Goal: Task Accomplishment & Management: Manage account settings

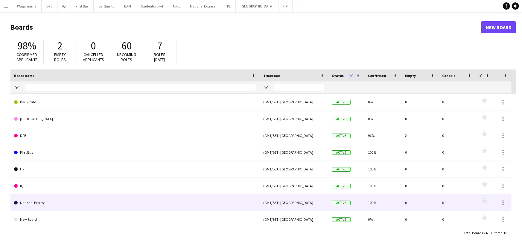
click at [49, 199] on link "National Express" at bounding box center [135, 202] width 242 height 17
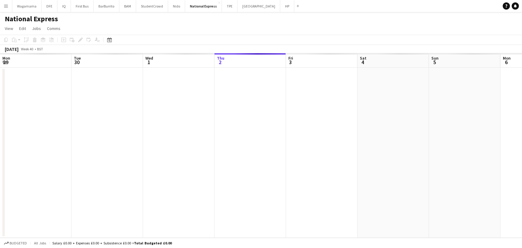
scroll to position [0, 143]
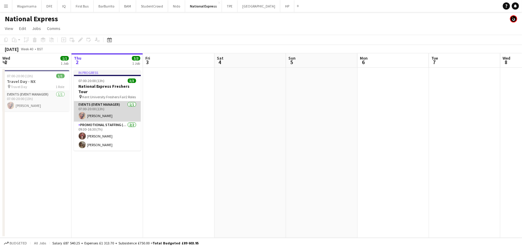
click at [111, 108] on app-card-role "Events (Event Manager) 1/1 07:00-20:00 (13h) Eliza Gabb" at bounding box center [107, 111] width 67 height 20
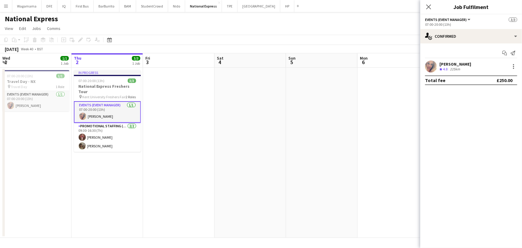
click at [453, 63] on div "Eliza Gabb" at bounding box center [455, 63] width 32 height 5
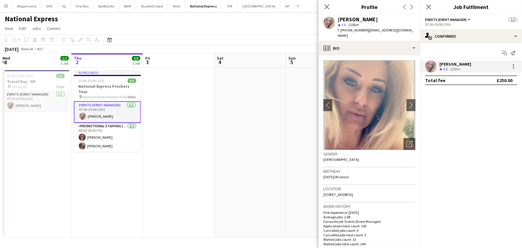
drag, startPoint x: 365, startPoint y: 31, endPoint x: 337, endPoint y: 31, distance: 27.5
click at [337, 31] on div "Eliza Gabb star 4.8 225km t. +447909981101 | elizagabb1@hotmail.com" at bounding box center [370, 27] width 102 height 27
copy span "t. +447909981101"
click at [326, 6] on icon at bounding box center [327, 7] width 6 height 6
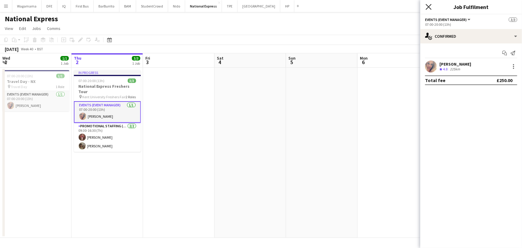
click at [429, 6] on icon "Close pop-in" at bounding box center [429, 7] width 6 height 6
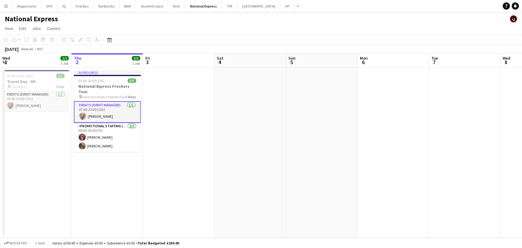
click at [10, 7] on button "Menu" at bounding box center [6, 6] width 12 height 12
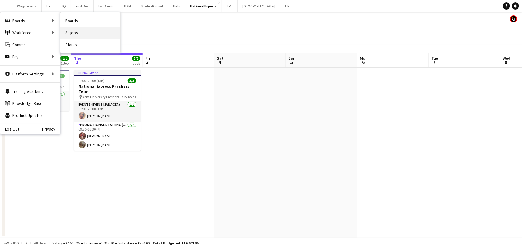
click at [83, 31] on link "All jobs" at bounding box center [90, 33] width 60 height 12
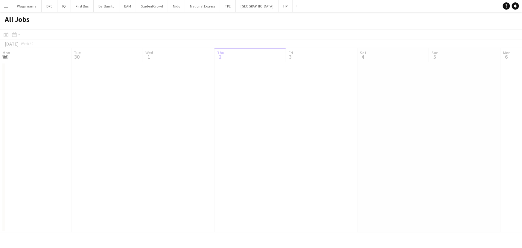
scroll to position [0, 143]
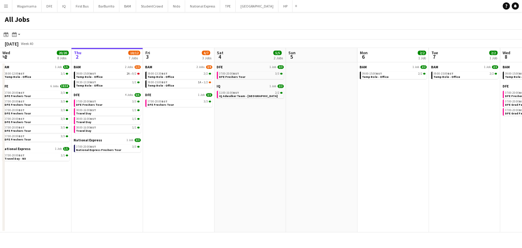
click at [112, 56] on app-all-jobs-date-header "Thu 2 10/12 7 Jobs" at bounding box center [106, 55] width 71 height 14
click at [106, 78] on app-brief-job-card "09:00-15:00 BST 2A • 0/2 Temp Role - Office" at bounding box center [107, 74] width 67 height 7
click at [107, 76] on link "09:00-15:00 BST 2A • 0/2 Temp Role - Office" at bounding box center [107, 74] width 63 height 7
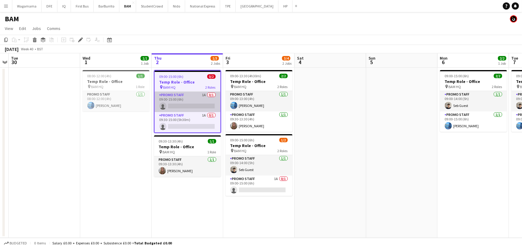
click at [192, 102] on app-card-role "Promo Staff 1A 0/1 09:00-15:00 (6h) single-neutral-actions" at bounding box center [188, 102] width 66 height 20
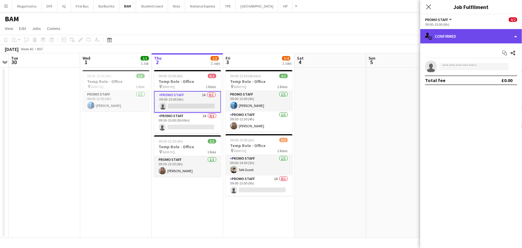
click at [479, 40] on div "single-neutral-actions-check-2 Confirmed" at bounding box center [471, 36] width 102 height 14
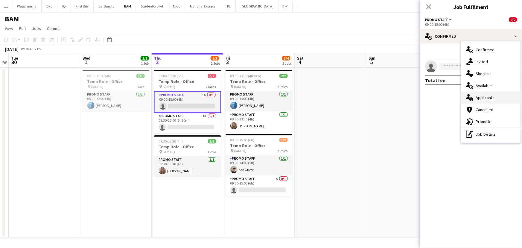
click at [488, 93] on div "single-neutral-actions-information Applicants" at bounding box center [490, 98] width 59 height 12
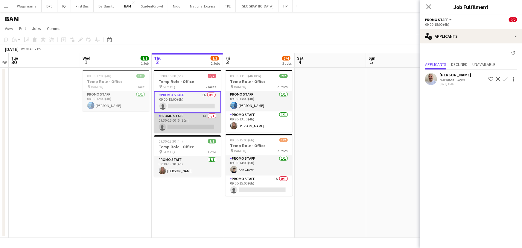
click at [181, 119] on app-card-role "Promo Staff 1A 0/1 09:30-15:00 (5h30m) single-neutral-actions" at bounding box center [187, 122] width 67 height 20
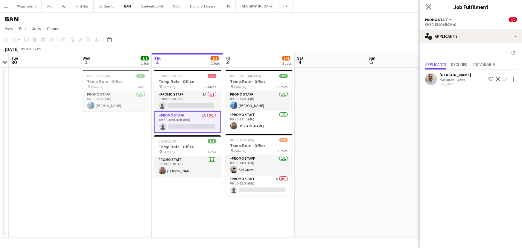
click at [431, 5] on icon "Close pop-in" at bounding box center [429, 7] width 6 height 6
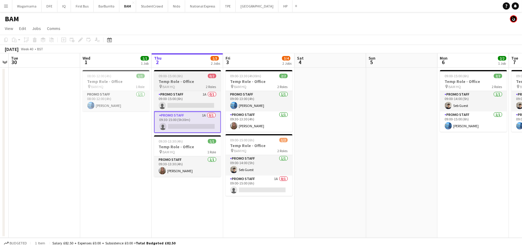
click at [170, 79] on h3 "Temp Role - Office" at bounding box center [187, 81] width 67 height 5
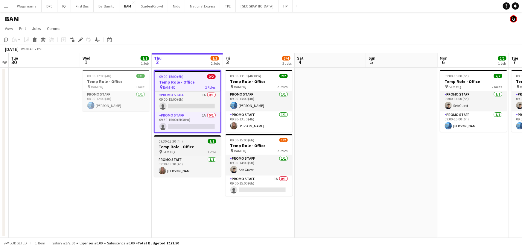
click at [190, 143] on div "09:30-13:30 (4h) 1/1" at bounding box center [187, 141] width 67 height 4
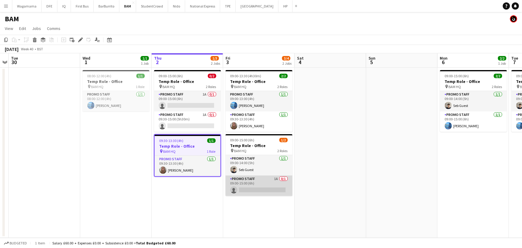
click at [261, 176] on app-card-role "Promo Staff 1A 0/1 09:00-15:00 (6h) single-neutral-actions" at bounding box center [259, 185] width 67 height 20
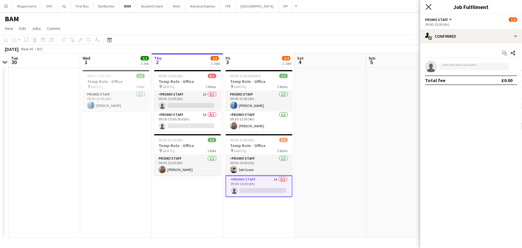
click at [427, 6] on icon "Close pop-in" at bounding box center [429, 7] width 6 height 6
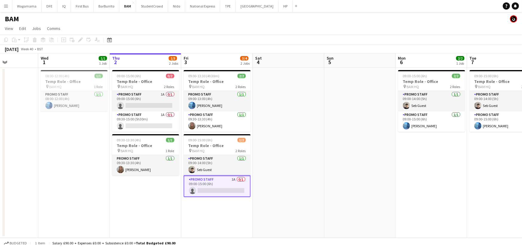
scroll to position [0, 150]
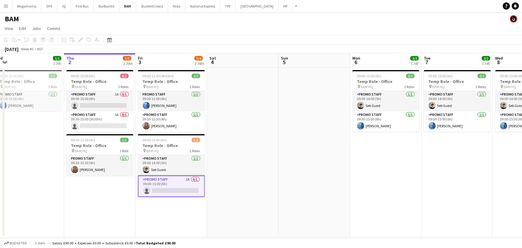
drag, startPoint x: 398, startPoint y: 105, endPoint x: 310, endPoint y: 105, distance: 87.6
click at [310, 105] on app-calendar-viewport "Mon 29 Tue 30 Wed 1 1/1 1 Job Thu 2 1/3 2 Jobs Fri 3 3/4 2 Jobs Sat 4 Sun 5 Mon…" at bounding box center [261, 145] width 522 height 184
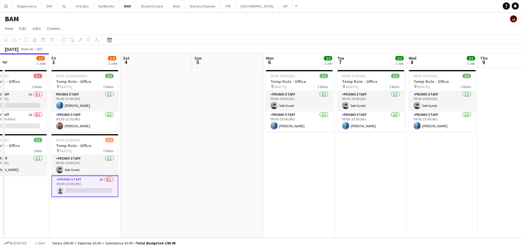
drag, startPoint x: 427, startPoint y: 182, endPoint x: 339, endPoint y: 178, distance: 87.4
click at [339, 178] on app-calendar-viewport "Mon 29 Tue 30 Wed 1 1/1 1 Job Thu 2 1/3 2 Jobs Fri 3 3/4 2 Jobs Sat 4 Sun 5 Mon…" at bounding box center [261, 145] width 522 height 184
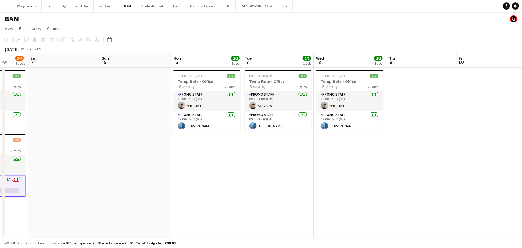
scroll to position [0, 187]
drag, startPoint x: 277, startPoint y: 157, endPoint x: 230, endPoint y: 157, distance: 47.3
click at [230, 157] on app-calendar-viewport "Wed 1 1/1 1 Job Thu 2 1/3 2 Jobs Fri 3 3/4 2 Jobs Sat 4 Sun 5 Mon 6 2/2 1 Job T…" at bounding box center [261, 145] width 522 height 184
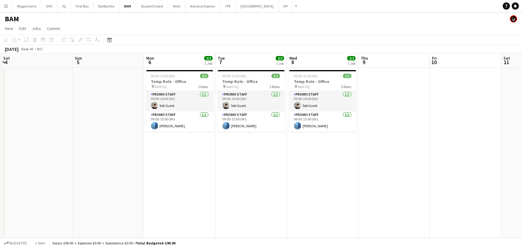
scroll to position [0, 227]
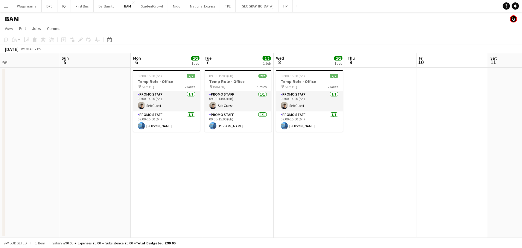
drag, startPoint x: 339, startPoint y: 151, endPoint x: 330, endPoint y: 152, distance: 8.4
click at [330, 152] on app-calendar-viewport "Wed 1 1/1 1 Job Thu 2 1/3 2 Jobs Fri 3 3/4 2 Jobs Sat 4 Sun 5 Mon 6 2/2 1 Job T…" at bounding box center [261, 145] width 522 height 184
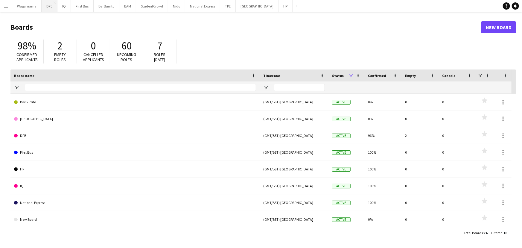
click at [45, 7] on button "DFE Close" at bounding box center [50, 6] width 16 height 12
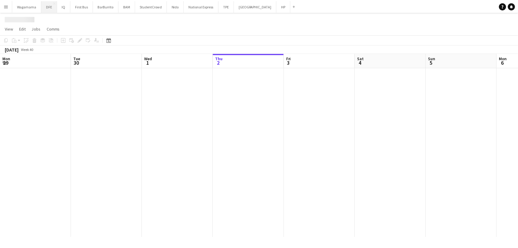
scroll to position [0, 143]
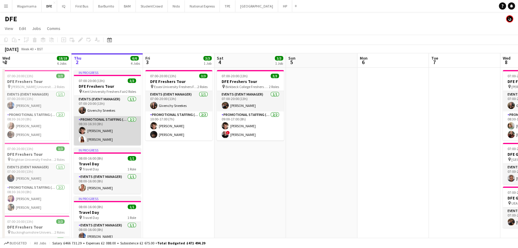
click at [115, 129] on app-card-role "Promotional Staffing (Brand Ambassadors) 2/2 08:30-16:30 (8h) Sebastian Hill Fa…" at bounding box center [107, 130] width 67 height 29
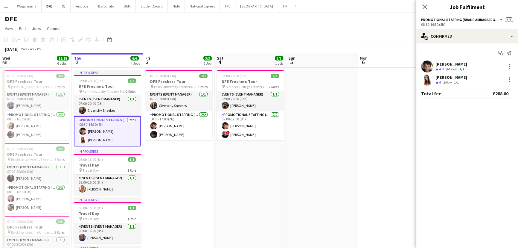
click at [448, 77] on div "Faye-Marie Smith" at bounding box center [451, 76] width 32 height 5
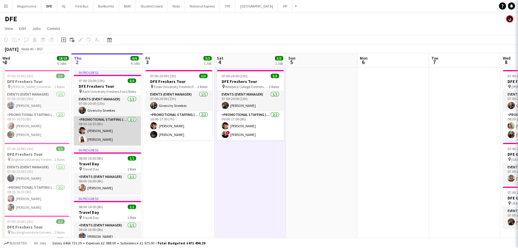
click at [90, 135] on app-card-role "Promotional Staffing (Brand Ambassadors) 2/2 08:30-16:30 (8h) Sebastian Hill Fa…" at bounding box center [107, 130] width 67 height 29
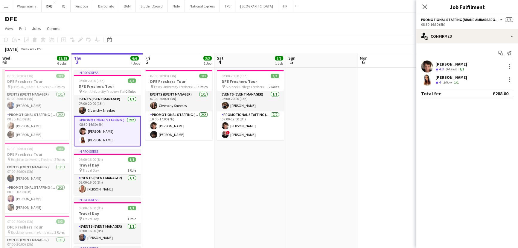
click at [458, 77] on div "Faye-Marie Smith" at bounding box center [451, 76] width 32 height 5
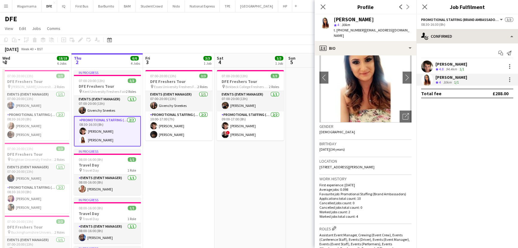
scroll to position [27, 0]
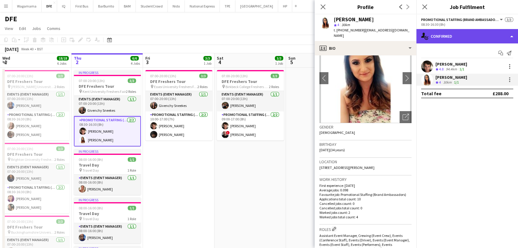
click at [454, 34] on div "single-neutral-actions-check-2 Confirmed" at bounding box center [467, 36] width 102 height 14
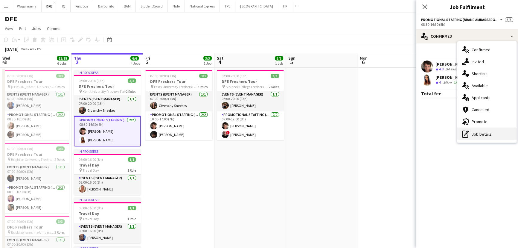
click at [484, 136] on div "pen-write Job Details" at bounding box center [486, 134] width 59 height 12
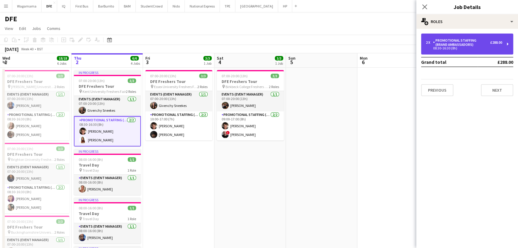
click at [473, 35] on div "2 x Promotional Staffing (Brand Ambassadors) £288.00 08:30-16:30 (8h)" at bounding box center [467, 43] width 92 height 21
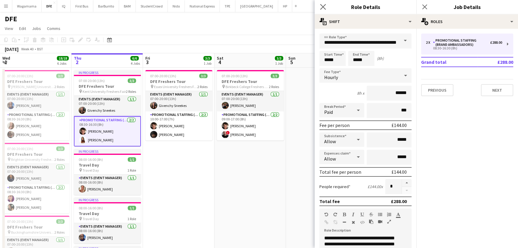
click at [321, 10] on app-icon "Close pop-in" at bounding box center [323, 7] width 9 height 9
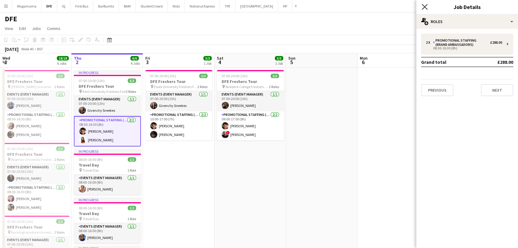
click at [425, 6] on icon at bounding box center [425, 7] width 6 height 6
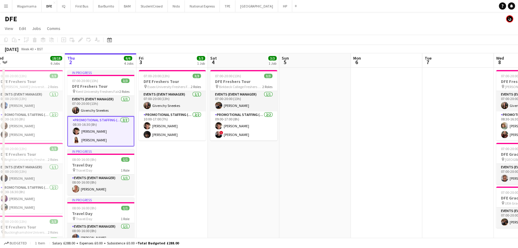
drag, startPoint x: 301, startPoint y: 176, endPoint x: 151, endPoint y: 182, distance: 150.0
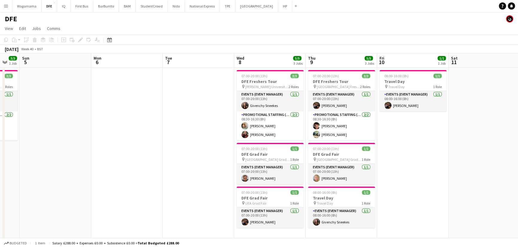
drag, startPoint x: 214, startPoint y: 157, endPoint x: 129, endPoint y: 161, distance: 85.9
drag, startPoint x: 123, startPoint y: 155, endPoint x: 145, endPoint y: 96, distance: 62.6
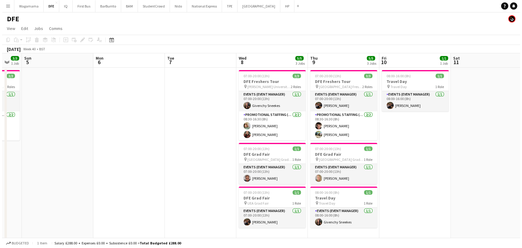
scroll to position [0, 217]
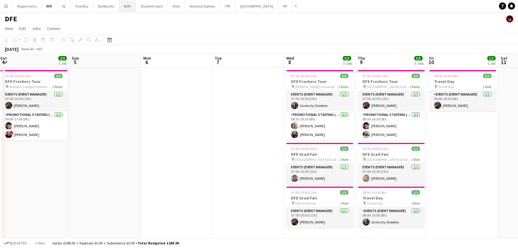
click at [129, 9] on button "BAM Close" at bounding box center [127, 6] width 17 height 12
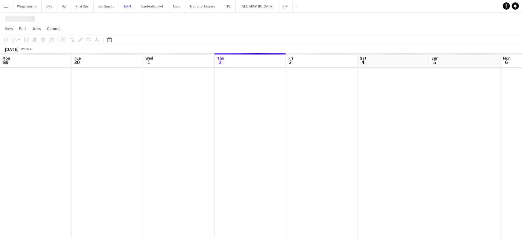
scroll to position [0, 143]
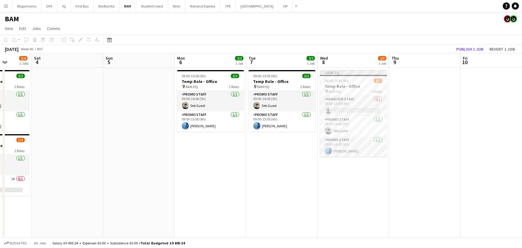
drag, startPoint x: 275, startPoint y: 130, endPoint x: 89, endPoint y: 130, distance: 186.0
click at [91, 130] on app-calendar-viewport "Wed 1 1/1 1 Job Thu 2 1/3 2 Jobs Fri 3 3/4 2 Jobs Sat 4 Sun 5 Mon 6 2/2 1 Job T…" at bounding box center [261, 145] width 522 height 184
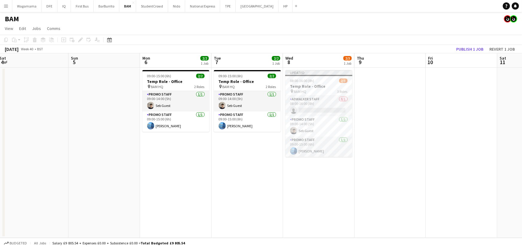
scroll to position [0, 276]
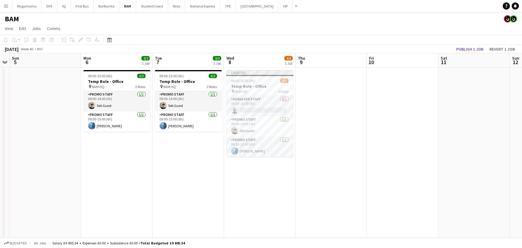
drag, startPoint x: 93, startPoint y: 122, endPoint x: 0, endPoint y: 118, distance: 92.8
click at [0, 118] on app-calendar-viewport "Wed 1 1/1 1 Job Thu 2 1/3 2 Jobs Fri 3 3/4 2 Jobs Sat 4 Sun 5 Mon 6 2/2 1 Job T…" at bounding box center [261, 145] width 522 height 184
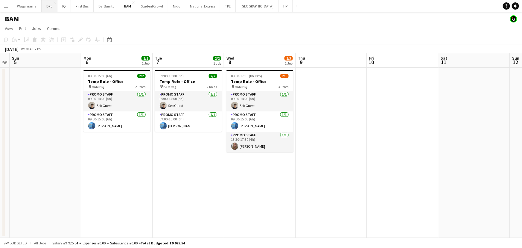
click at [48, 7] on button "DFE Close" at bounding box center [50, 6] width 16 height 12
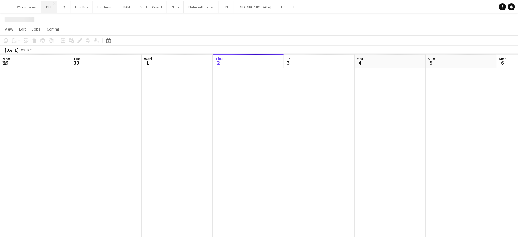
scroll to position [0, 143]
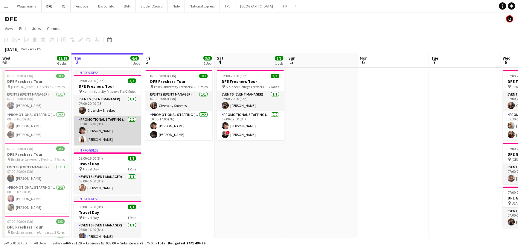
click at [107, 137] on app-card-role "Promotional Staffing (Brand Ambassadors) 2/2 08:30-16:30 (8h) Sebastian Hill Fa…" at bounding box center [107, 130] width 67 height 29
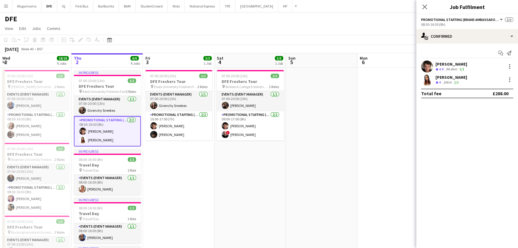
click at [449, 82] on div "30km" at bounding box center [447, 82] width 11 height 5
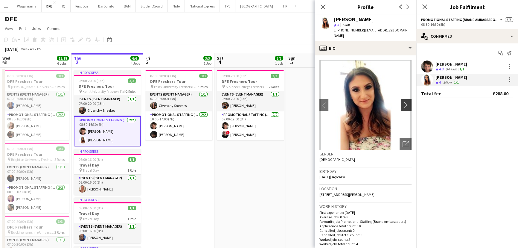
click at [403, 102] on app-icon "chevron-right" at bounding box center [407, 105] width 9 height 6
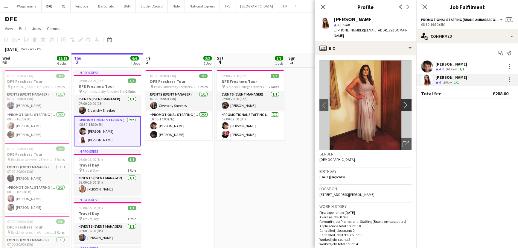
click at [403, 102] on app-icon "chevron-right" at bounding box center [407, 105] width 9 height 6
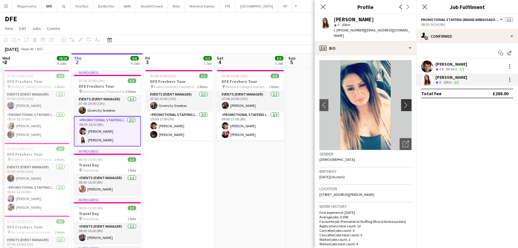
click at [403, 102] on app-icon "chevron-right" at bounding box center [407, 105] width 9 height 6
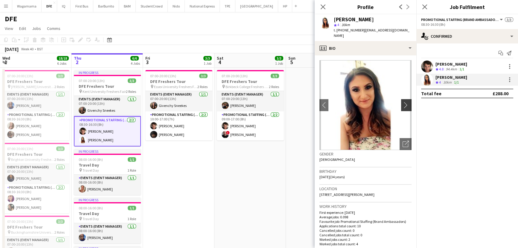
click at [403, 102] on app-icon "chevron-right" at bounding box center [407, 105] width 9 height 6
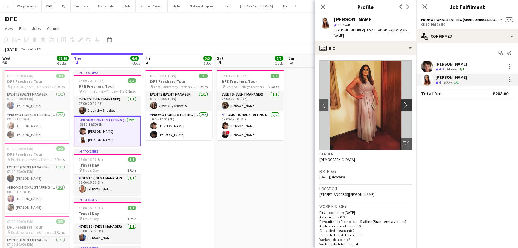
click at [403, 102] on app-icon "chevron-right" at bounding box center [407, 105] width 9 height 6
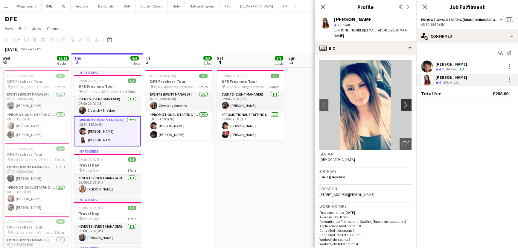
click at [403, 102] on app-icon "chevron-right" at bounding box center [407, 105] width 9 height 6
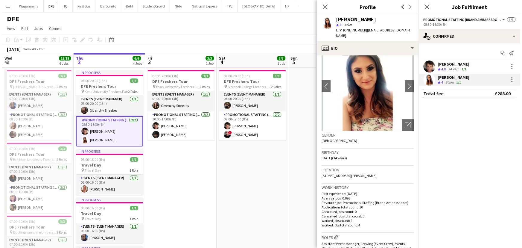
scroll to position [0, 0]
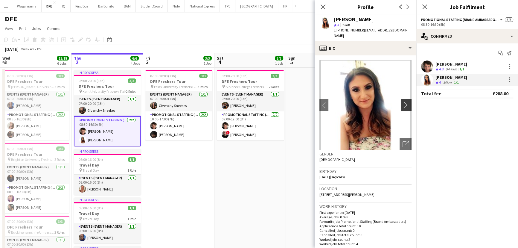
click at [403, 102] on app-icon "chevron-right" at bounding box center [407, 105] width 9 height 6
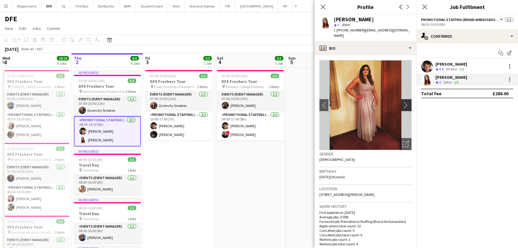
click at [403, 102] on app-icon "chevron-right" at bounding box center [407, 105] width 9 height 6
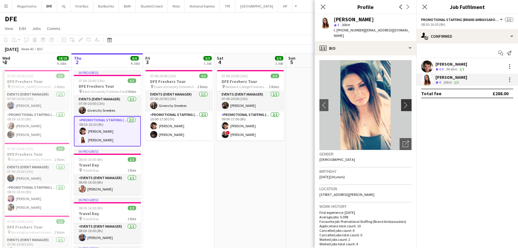
click at [403, 102] on app-icon "chevron-right" at bounding box center [407, 105] width 9 height 6
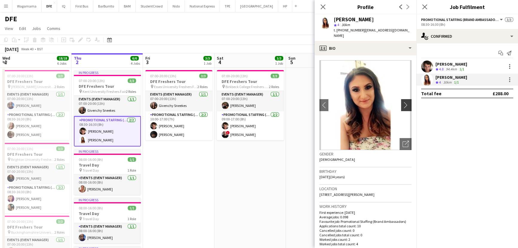
click at [403, 102] on app-icon "chevron-right" at bounding box center [407, 105] width 9 height 6
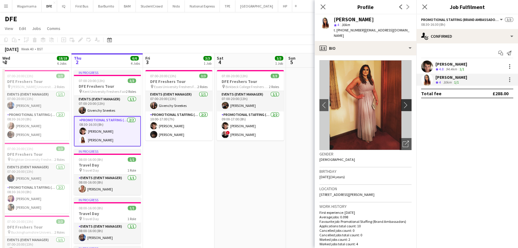
click at [403, 102] on app-icon "chevron-right" at bounding box center [407, 105] width 9 height 6
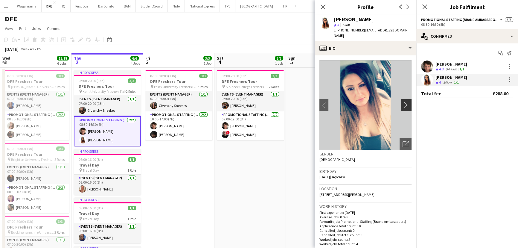
click at [403, 102] on app-icon "chevron-right" at bounding box center [407, 105] width 9 height 6
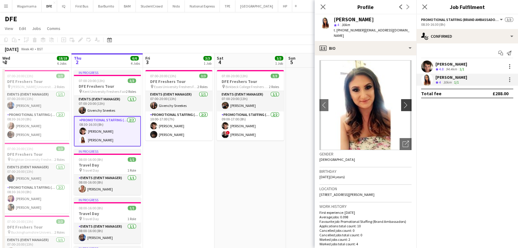
click at [403, 102] on app-icon "chevron-right" at bounding box center [407, 105] width 9 height 6
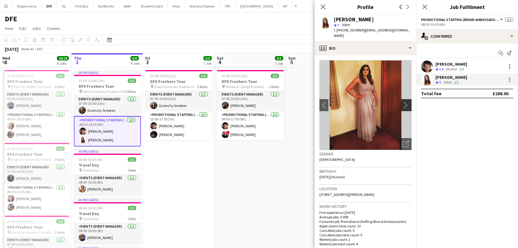
click at [403, 102] on app-icon "chevron-right" at bounding box center [407, 105] width 9 height 6
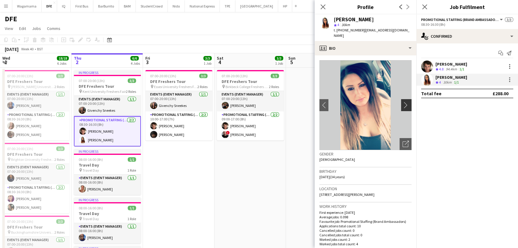
click at [403, 102] on app-icon "chevron-right" at bounding box center [407, 105] width 9 height 6
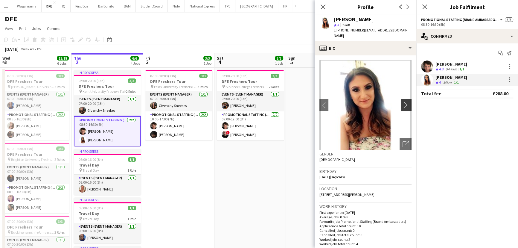
click at [403, 102] on app-icon "chevron-right" at bounding box center [407, 105] width 9 height 6
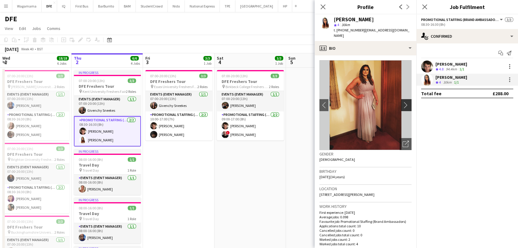
click at [403, 102] on app-icon "chevron-right" at bounding box center [407, 105] width 9 height 6
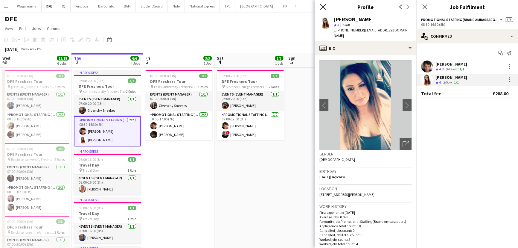
click at [324, 7] on icon at bounding box center [323, 7] width 6 height 6
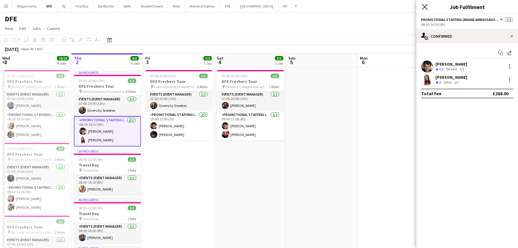
click at [422, 5] on icon at bounding box center [425, 7] width 6 height 6
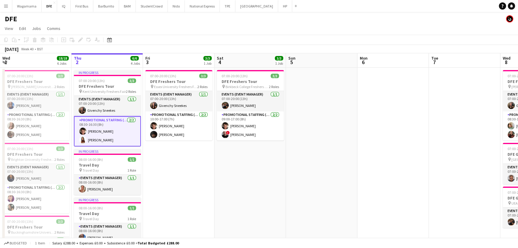
click at [1, 6] on button "Menu" at bounding box center [6, 6] width 12 height 12
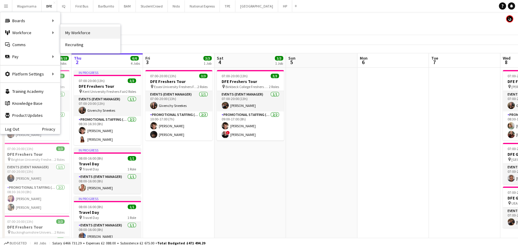
click at [75, 32] on link "My Workforce" at bounding box center [90, 33] width 60 height 12
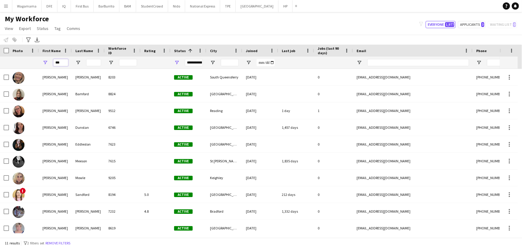
click at [60, 62] on input "***" at bounding box center [60, 62] width 15 height 7
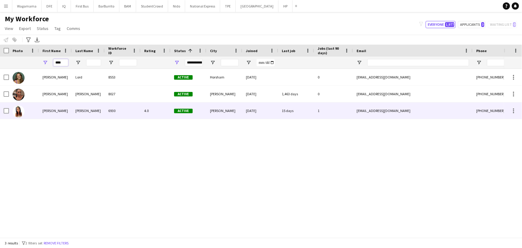
type input "****"
click at [69, 111] on div "Faye-Marie" at bounding box center [55, 110] width 33 height 16
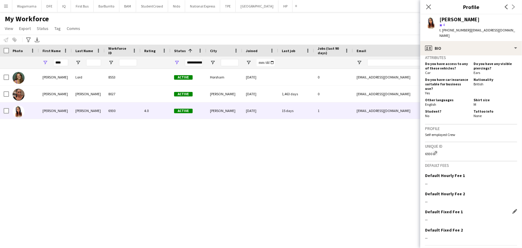
scroll to position [415, 0]
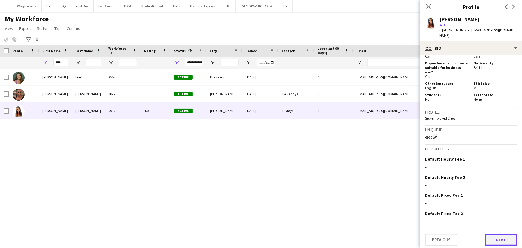
click at [504, 241] on button "Next" at bounding box center [501, 240] width 32 height 12
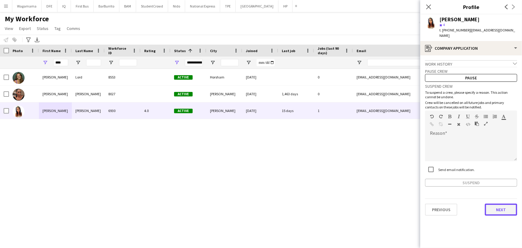
click at [505, 208] on button "Next" at bounding box center [501, 209] width 32 height 12
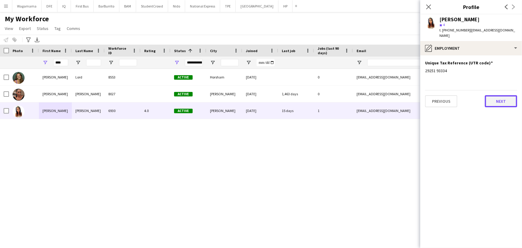
click at [506, 96] on button "Next" at bounding box center [501, 101] width 32 height 12
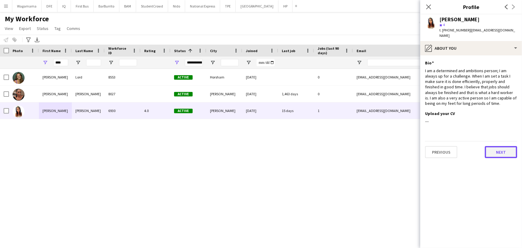
click at [502, 146] on button "Next" at bounding box center [501, 152] width 32 height 12
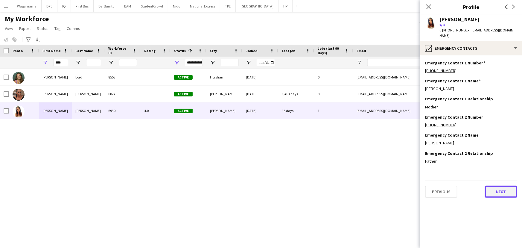
click at [500, 186] on button "Next" at bounding box center [501, 191] width 32 height 12
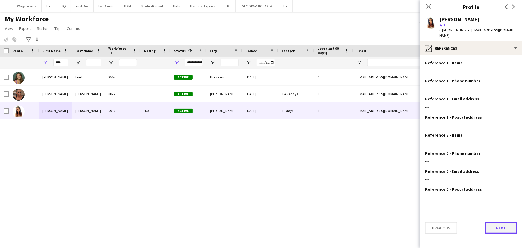
click at [505, 222] on button "Next" at bounding box center [501, 228] width 32 height 12
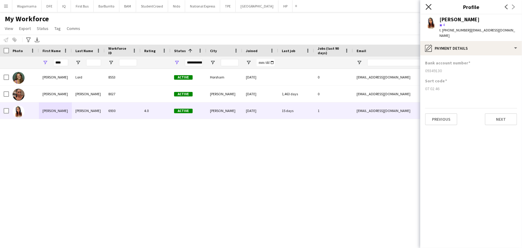
click at [430, 7] on icon "Close pop-in" at bounding box center [429, 7] width 6 height 6
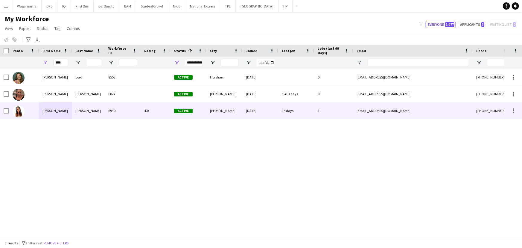
click at [98, 111] on div "Smith" at bounding box center [88, 110] width 33 height 16
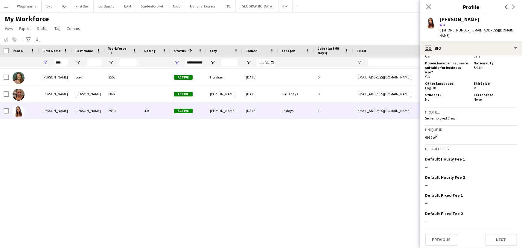
click at [6, 6] on app-icon "Menu" at bounding box center [6, 6] width 5 height 5
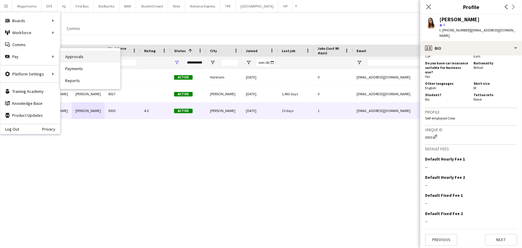
click at [81, 58] on link "Approvals" at bounding box center [90, 57] width 60 height 12
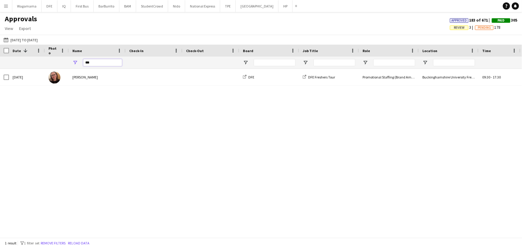
click at [99, 64] on input "***" at bounding box center [102, 62] width 39 height 7
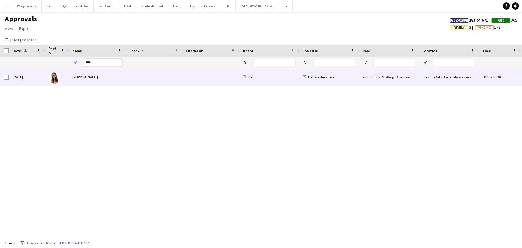
type input "****"
click at [111, 73] on div "Faye-Marie Smith" at bounding box center [97, 77] width 57 height 16
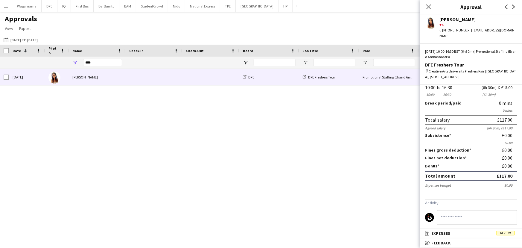
scroll to position [36, 0]
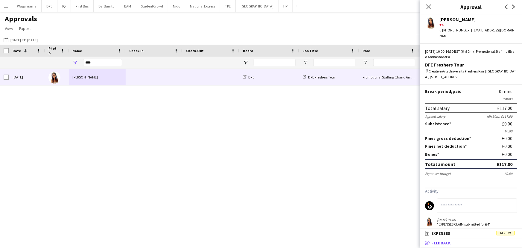
click at [463, 243] on mat-panel-title "bubble-pencil Feedback" at bounding box center [469, 242] width 99 height 5
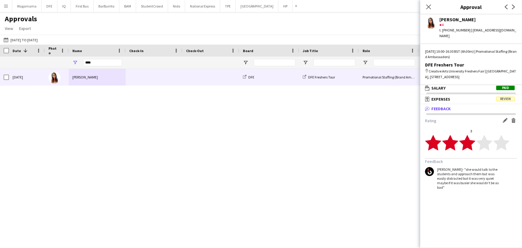
click at [435, 106] on span "Feedback" at bounding box center [440, 108] width 19 height 5
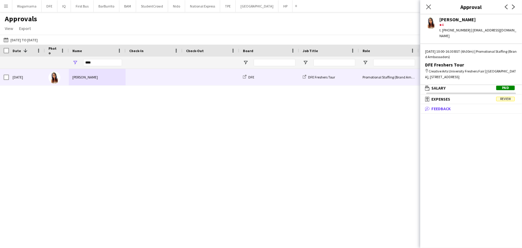
click at [435, 106] on span "Feedback" at bounding box center [440, 108] width 19 height 5
